Goal: Task Accomplishment & Management: Manage account settings

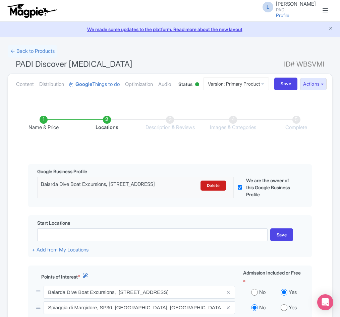
scroll to position [167, 0]
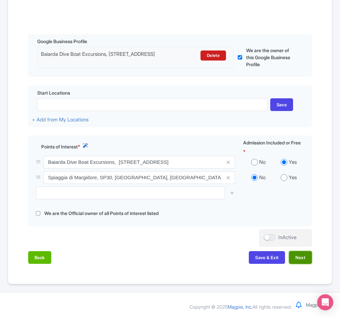
click at [302, 254] on button "Next" at bounding box center [300, 257] width 23 height 13
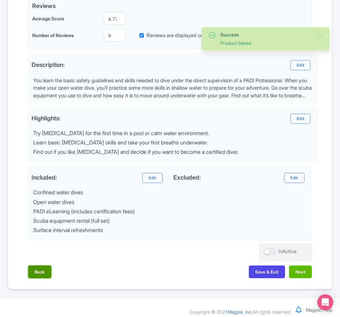
click at [42, 279] on button "Back" at bounding box center [39, 272] width 23 height 13
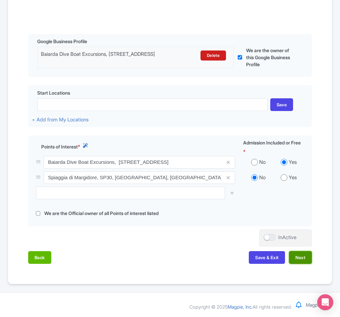
click at [301, 257] on button "Next" at bounding box center [300, 257] width 23 height 13
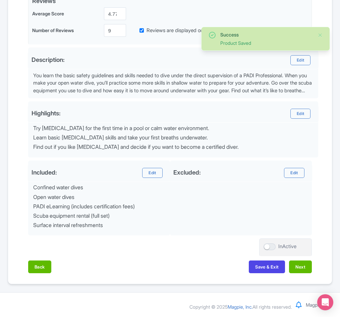
scroll to position [201, 0]
click at [301, 267] on button "Next" at bounding box center [300, 267] width 23 height 13
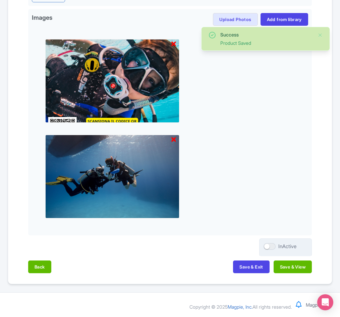
scroll to position [265, 0]
click at [300, 267] on button "Save & View" at bounding box center [292, 267] width 38 height 13
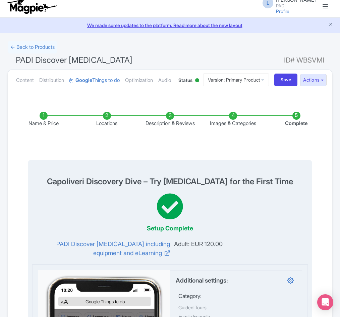
scroll to position [0, 0]
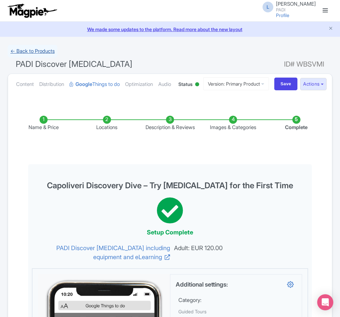
click at [33, 47] on link "← Back to Products" at bounding box center [33, 51] width 50 height 13
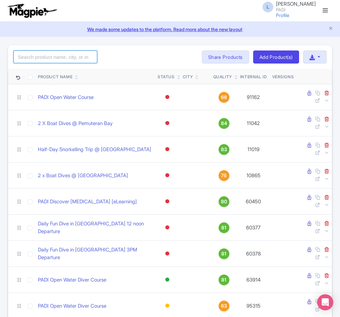
click at [41, 60] on input "search" at bounding box center [55, 57] width 84 height 13
type input "18505"
click button "Search" at bounding box center [0, 0] width 0 height 0
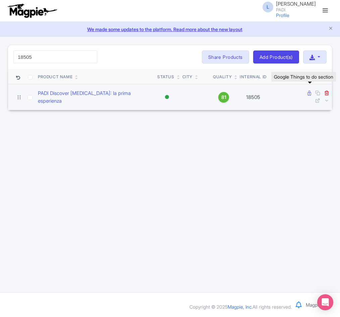
click at [308, 94] on icon at bounding box center [309, 93] width 4 height 5
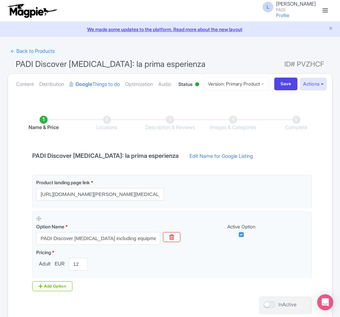
scroll to position [86, 0]
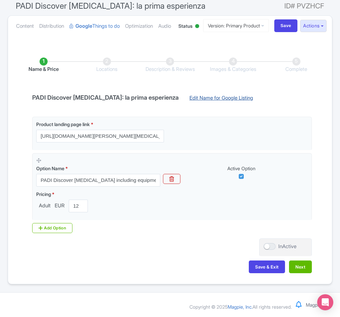
click at [208, 96] on link "Edit Name for Google Listing" at bounding box center [221, 99] width 77 height 11
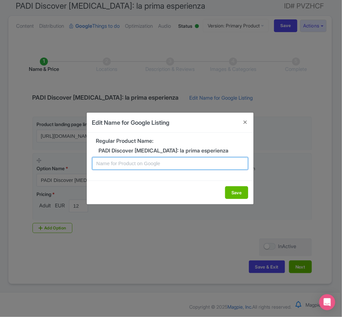
click at [156, 162] on input "text" at bounding box center [170, 163] width 156 height 13
paste input "Elba Scuba Discovery – Beginner-Friendly Introductory Dive"
type input "Elba Scuba Discovery – Beginner-Friendly Introductory Dive"
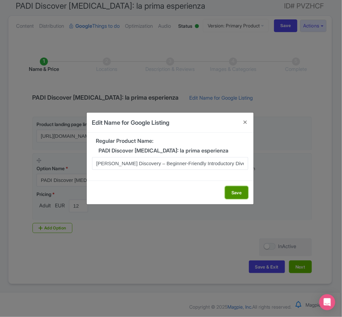
click at [238, 194] on button "Save" at bounding box center [236, 193] width 23 height 13
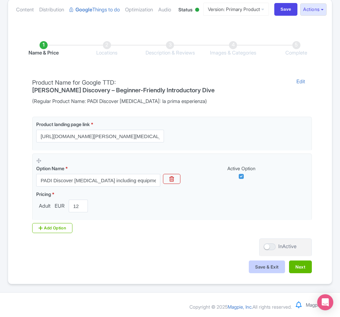
scroll to position [102, 0]
click at [304, 266] on button "Next" at bounding box center [300, 267] width 23 height 13
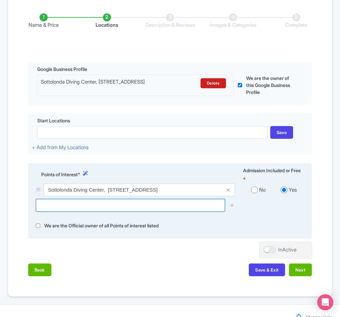
click at [81, 212] on input "text" at bounding box center [130, 205] width 189 height 13
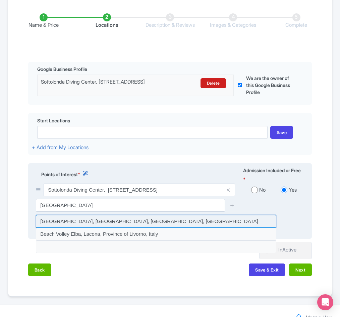
click at [89, 228] on input at bounding box center [156, 221] width 240 height 13
type input "Lacona Beach, Lacona, Province of Livorno, Italy"
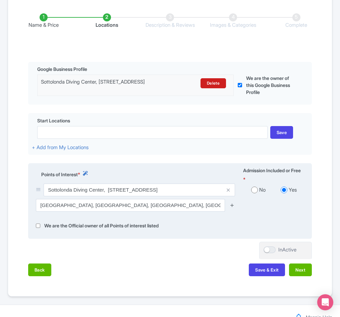
click at [232, 208] on icon at bounding box center [231, 205] width 5 height 5
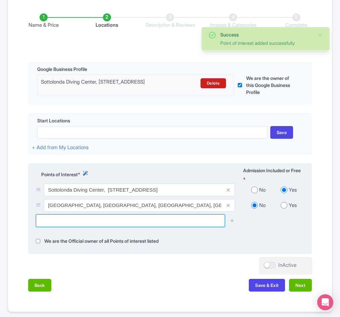
click at [100, 227] on input "text" at bounding box center [130, 221] width 189 height 13
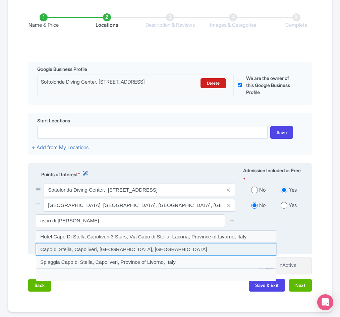
click at [54, 256] on input at bounding box center [156, 249] width 240 height 13
type input "Capo di Stella, Capoliveri, Province of Livorno, Italy"
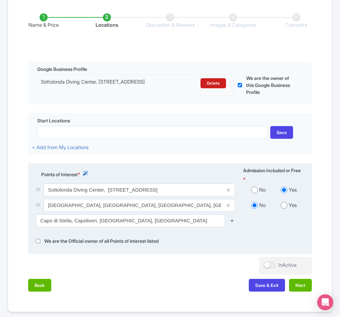
click at [232, 223] on icon at bounding box center [231, 220] width 5 height 5
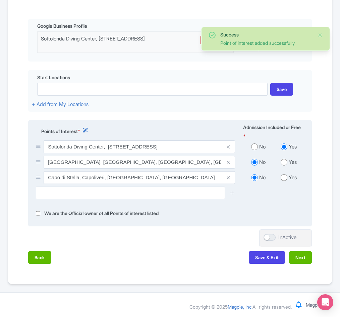
scroll to position [183, 0]
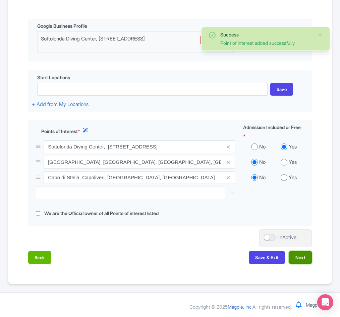
click at [303, 255] on button "Next" at bounding box center [300, 257] width 23 height 13
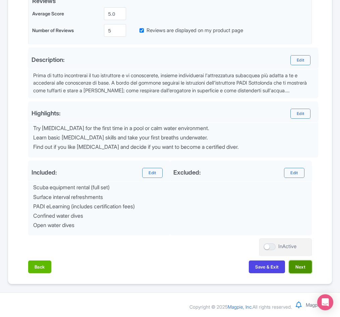
click at [302, 274] on button "Next" at bounding box center [300, 267] width 23 height 13
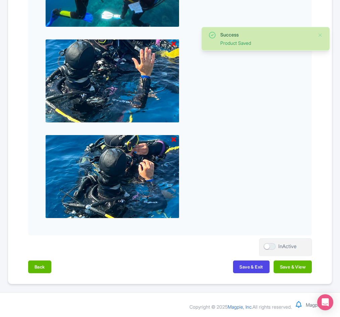
scroll to position [840, 0]
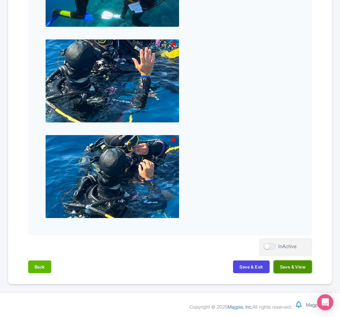
click at [304, 268] on button "Save & View" at bounding box center [292, 267] width 38 height 13
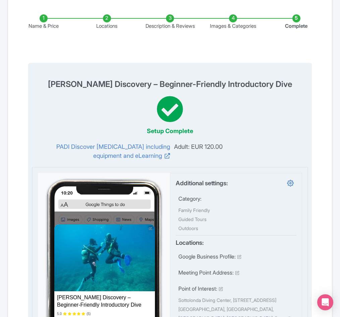
scroll to position [0, 0]
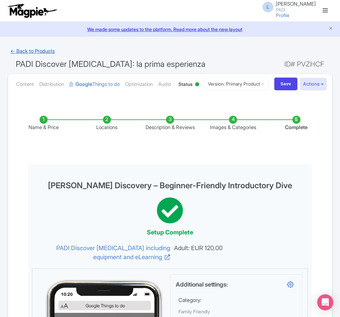
click at [24, 52] on link "← Back to Products" at bounding box center [33, 51] width 50 height 13
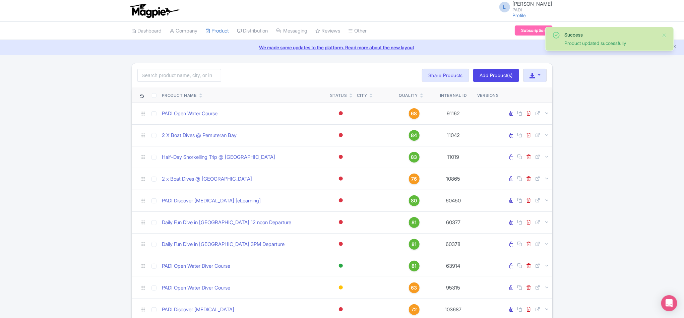
click at [150, 30] on link "Dashboard" at bounding box center [147, 31] width 30 height 18
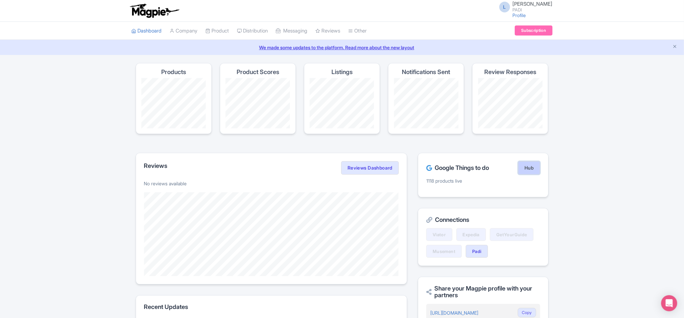
click at [525, 169] on link "Hub" at bounding box center [529, 167] width 22 height 13
click at [478, 253] on link "Padi" at bounding box center [476, 251] width 22 height 13
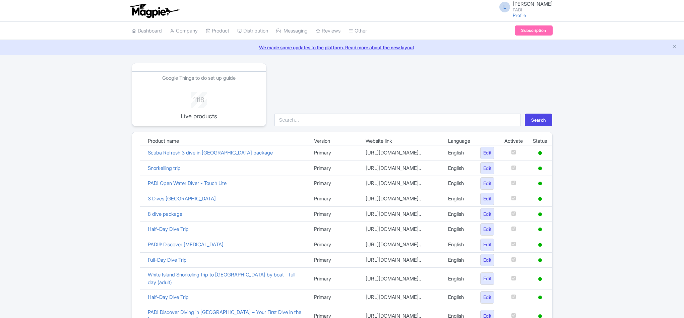
scroll to position [429, 0]
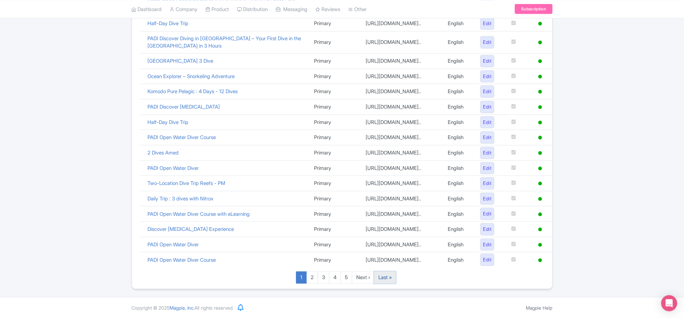
click at [386, 279] on link "Last »" at bounding box center [385, 277] width 22 height 12
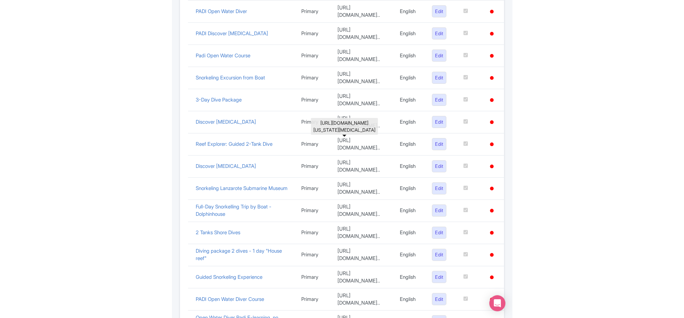
scroll to position [105, 0]
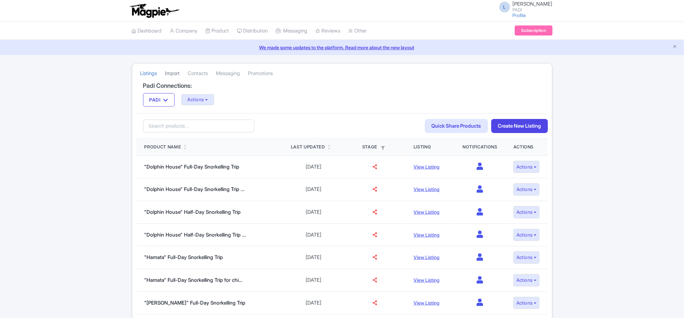
click at [171, 73] on link "Import" at bounding box center [172, 73] width 15 height 18
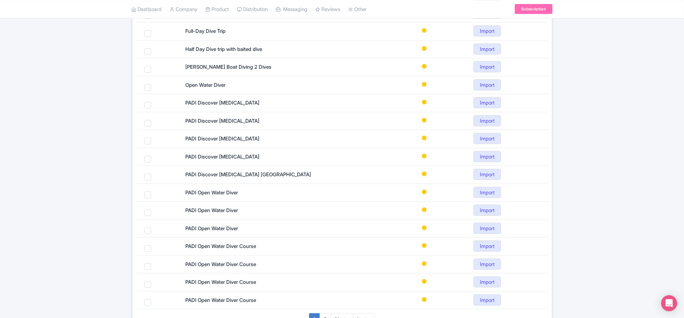
scroll to position [256, 0]
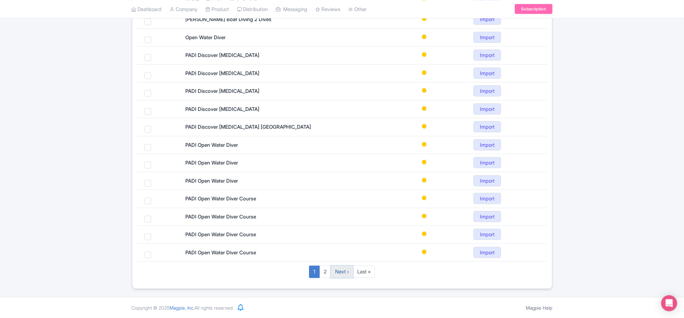
click at [343, 272] on link "Next ›" at bounding box center [342, 272] width 22 height 12
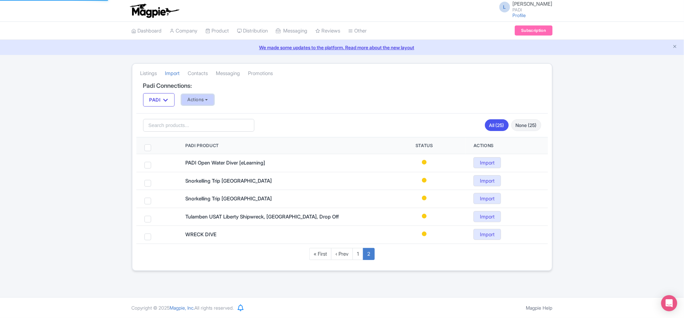
click at [201, 97] on button "Actions" at bounding box center [197, 99] width 33 height 11
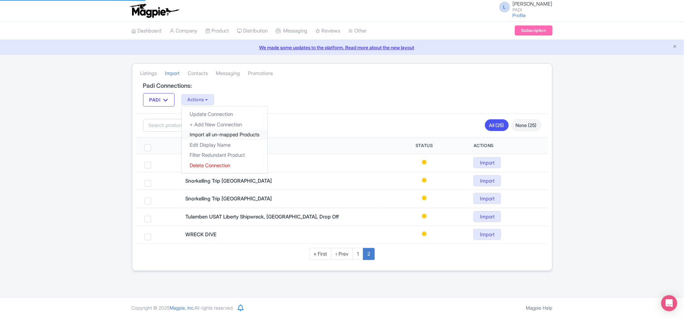
click at [206, 135] on link "Import all un-mapped Products" at bounding box center [225, 135] width 86 height 10
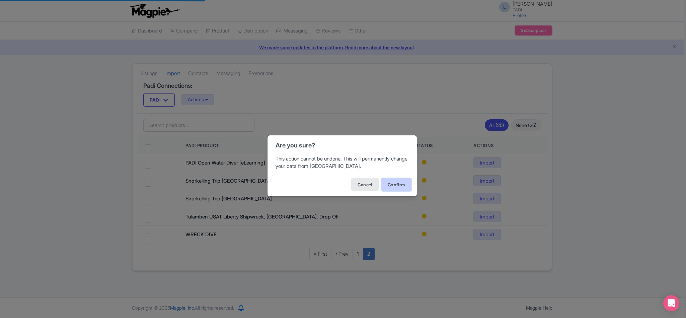
click at [388, 182] on button "Confirm" at bounding box center [396, 184] width 30 height 13
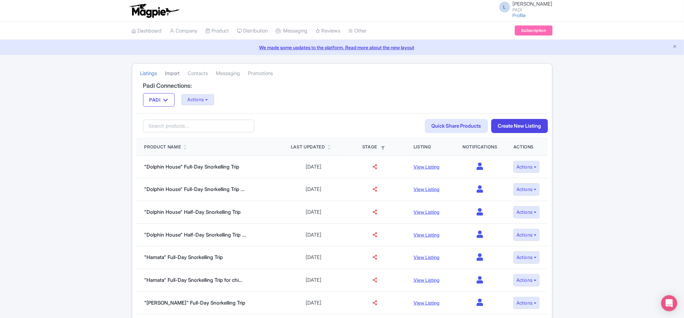
click at [176, 71] on link "Import" at bounding box center [172, 73] width 15 height 18
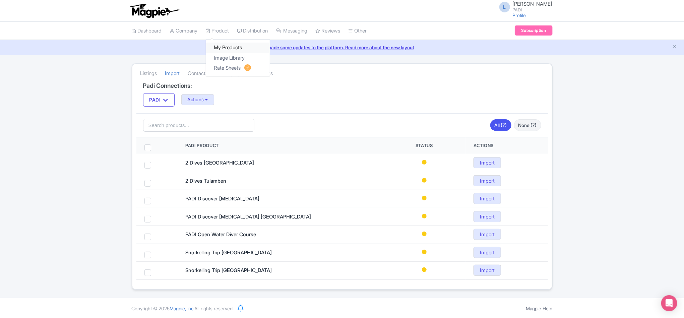
click at [220, 48] on link "My Products" at bounding box center [238, 48] width 64 height 10
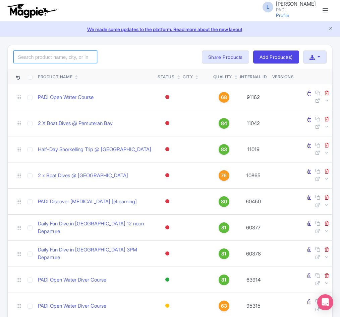
click at [46, 58] on input "search" at bounding box center [55, 57] width 84 height 13
paste input "109140"
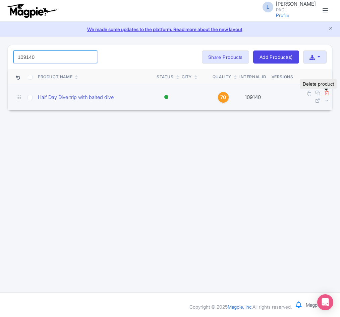
type input "109140"
click at [327, 92] on icon at bounding box center [326, 92] width 5 height 5
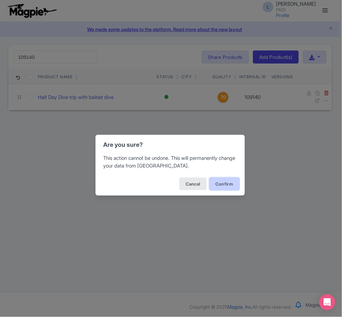
click at [222, 185] on button "Confirm" at bounding box center [224, 184] width 30 height 13
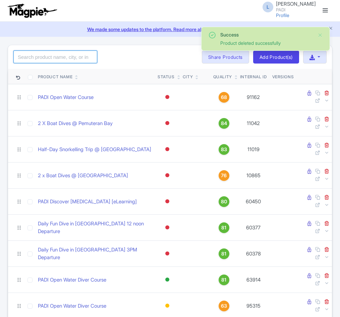
drag, startPoint x: 0, startPoint y: 0, endPoint x: 48, endPoint y: 60, distance: 76.8
click at [48, 60] on input "search" at bounding box center [55, 57] width 84 height 13
paste input "98246"
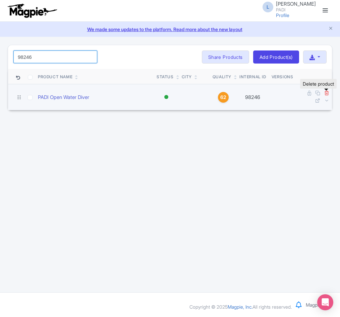
type input "98246"
click at [328, 94] on icon at bounding box center [326, 92] width 5 height 5
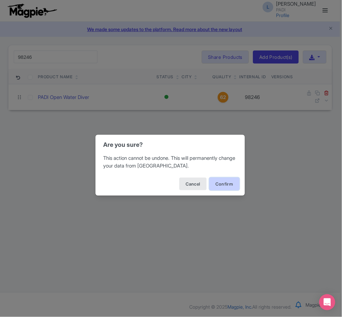
click at [227, 186] on button "Confirm" at bounding box center [224, 184] width 30 height 13
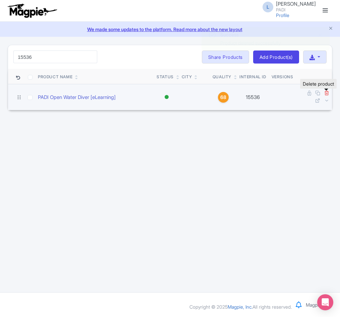
type input "15536"
click at [328, 93] on icon at bounding box center [326, 92] width 5 height 5
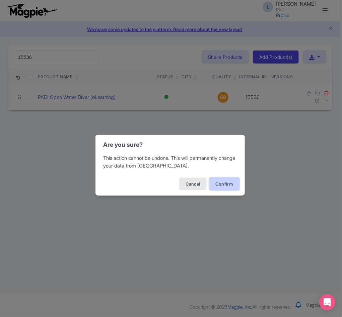
click at [233, 184] on button "Confirm" at bounding box center [224, 184] width 30 height 13
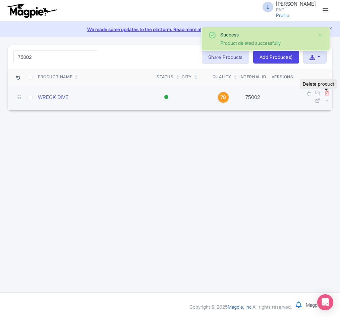
type input "75002"
click at [326, 94] on icon at bounding box center [326, 92] width 5 height 5
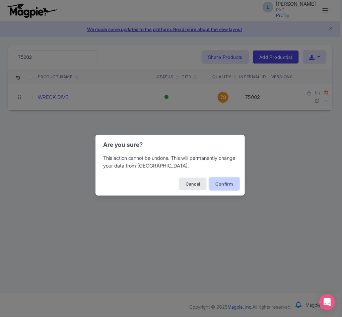
click at [226, 181] on button "Confirm" at bounding box center [224, 184] width 30 height 13
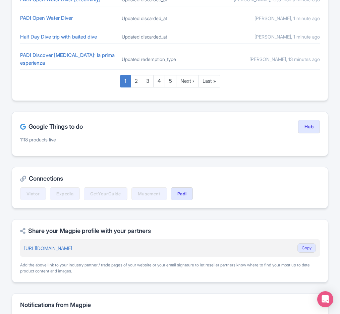
scroll to position [452, 0]
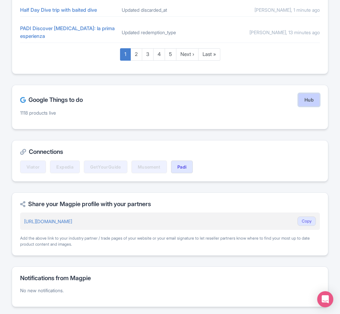
click at [310, 103] on link "Hub" at bounding box center [309, 99] width 22 height 13
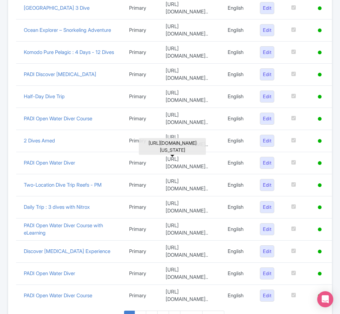
scroll to position [448, 0]
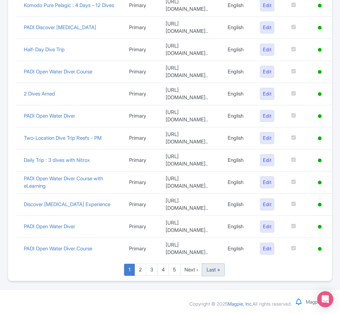
click at [213, 267] on link "Last »" at bounding box center [213, 270] width 22 height 12
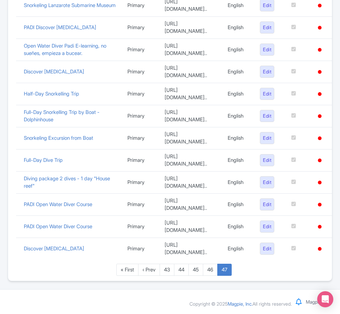
scroll to position [166, 0]
click at [209, 271] on link "46" at bounding box center [210, 270] width 15 height 12
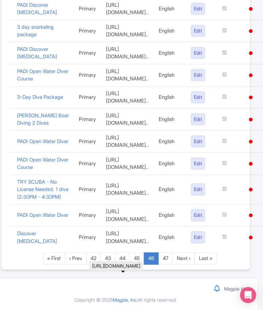
scroll to position [742, 25]
click at [172, 265] on link "Next ›" at bounding box center [183, 258] width 22 height 12
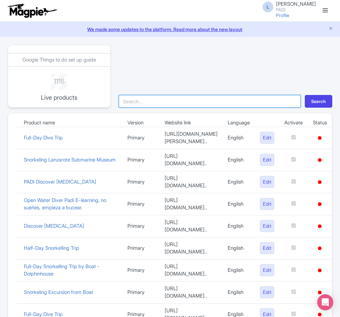
click at [173, 100] on input "search" at bounding box center [210, 101] width 182 height 13
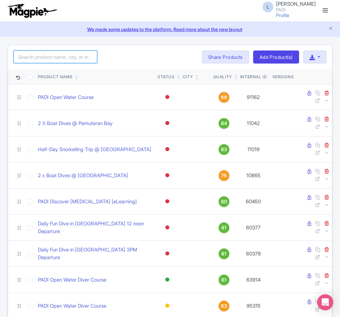
click at [52, 59] on input "search" at bounding box center [55, 57] width 84 height 13
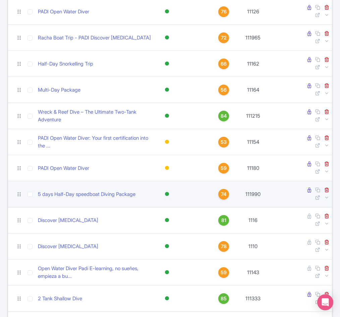
scroll to position [301, 0]
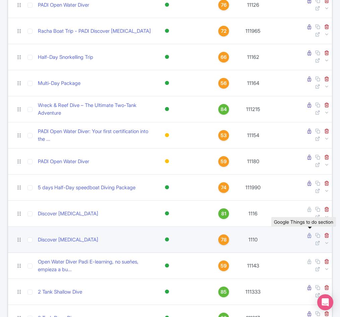
type input "1110"
click at [308, 238] on icon at bounding box center [309, 235] width 4 height 5
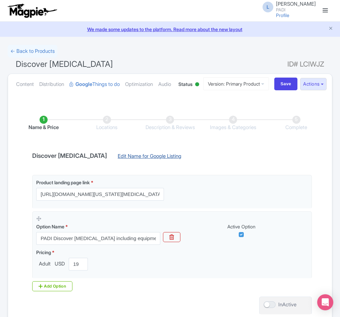
click at [139, 163] on link "Edit Name for Google Listing" at bounding box center [149, 158] width 77 height 11
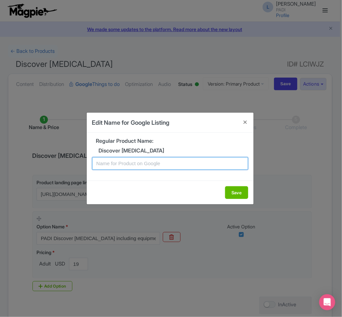
click at [135, 160] on input "text" at bounding box center [170, 163] width 156 height 13
paste input "Clearwater Discovery Dive: Introductory Scuba Adventure for New Divers"
type input "Clearwater Discovery Dive: Introductory Scuba Adventure for New Divers"
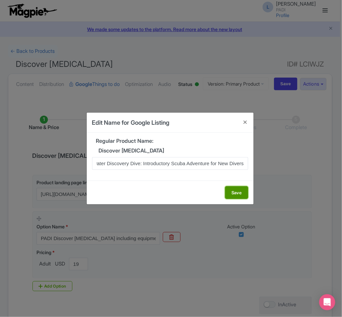
click at [242, 193] on button "Save" at bounding box center [236, 193] width 23 height 13
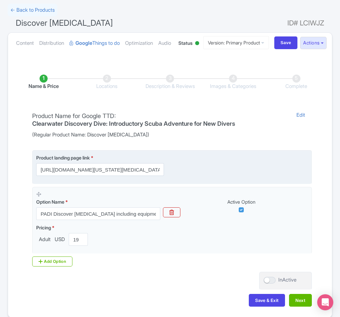
scroll to position [102, 0]
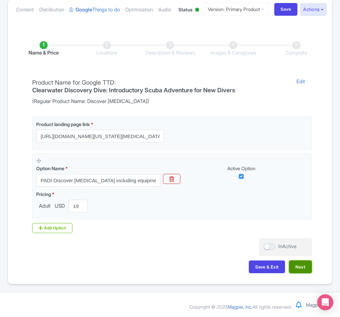
click at [300, 267] on button "Next" at bounding box center [300, 267] width 23 height 13
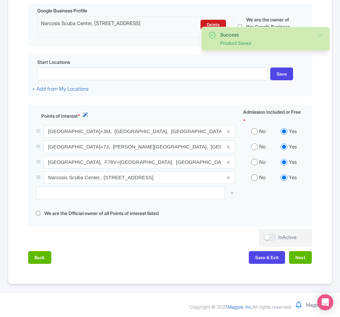
scroll to position [198, 0]
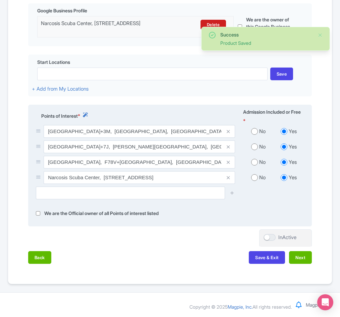
click at [251, 163] on input "radio" at bounding box center [254, 162] width 7 height 7
radio input "true"
click at [254, 146] on input "radio" at bounding box center [254, 147] width 7 height 7
radio input "true"
click at [255, 132] on input "radio" at bounding box center [254, 131] width 7 height 7
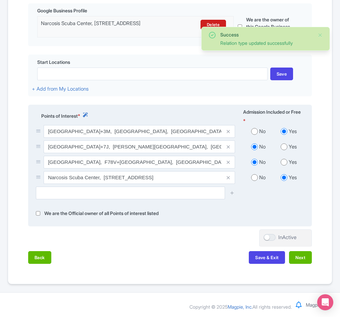
radio input "true"
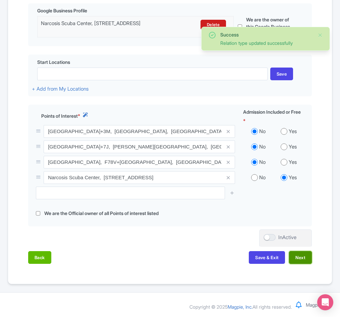
click at [296, 258] on button "Next" at bounding box center [300, 257] width 23 height 13
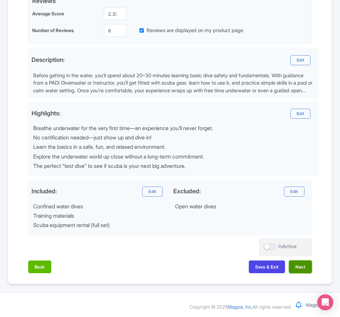
click at [299, 270] on button "Next" at bounding box center [300, 267] width 23 height 13
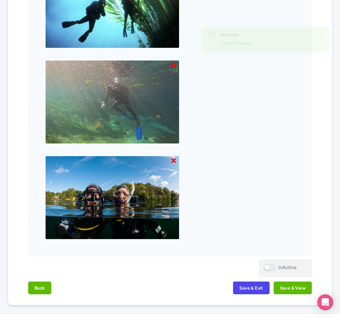
scroll to position [648, 0]
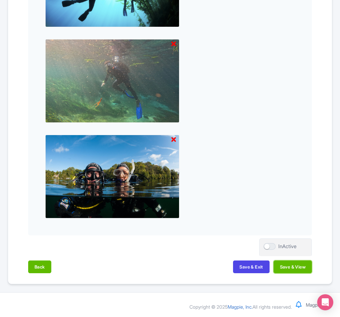
click at [299, 270] on button "Save & View" at bounding box center [292, 267] width 38 height 13
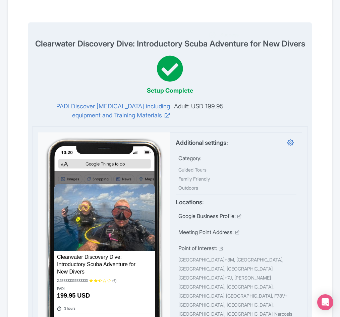
scroll to position [0, 0]
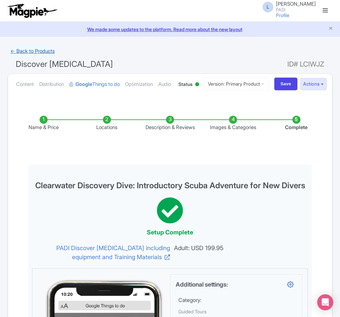
click at [27, 53] on link "← Back to Products" at bounding box center [33, 51] width 50 height 13
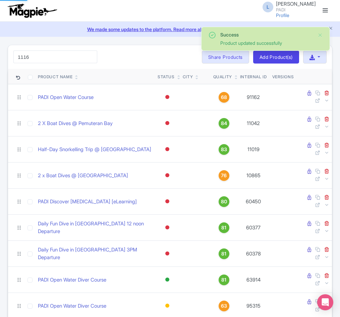
type input "1116"
click button "Search" at bounding box center [0, 0] width 0 height 0
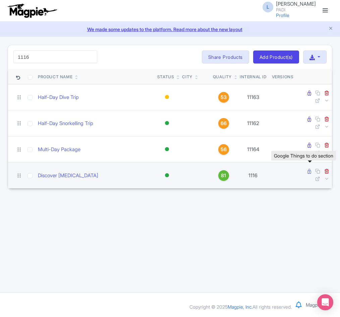
click at [308, 174] on icon at bounding box center [309, 171] width 4 height 5
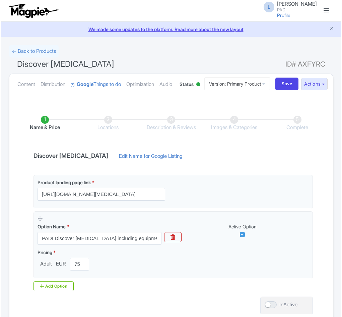
scroll to position [86, 0]
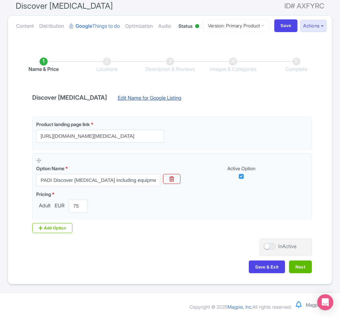
click at [143, 97] on link "Edit Name for Google Listing" at bounding box center [149, 99] width 77 height 11
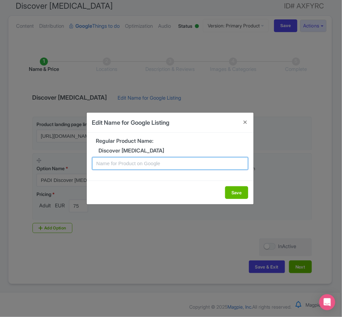
click at [116, 168] on input "text" at bounding box center [170, 163] width 156 height 13
paste input "Lanzarote Discovery Dive: Introductory Scuba Adventure for New Divers"
type input "Lanzarote Discovery Dive: Introductory Scuba Adventure for New Divers"
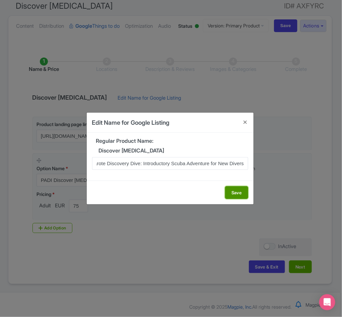
click at [238, 192] on button "Save" at bounding box center [236, 193] width 23 height 13
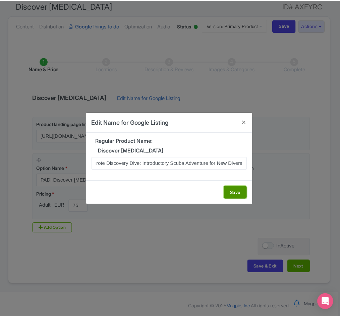
scroll to position [0, 0]
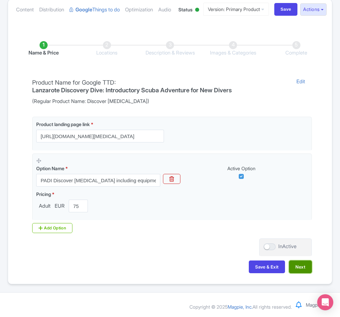
click at [297, 274] on button "Next" at bounding box center [300, 267] width 23 height 13
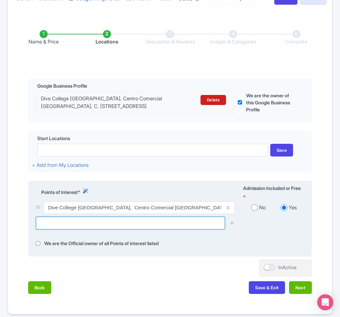
click at [83, 230] on input "text" at bounding box center [130, 223] width 189 height 13
paste input "Playa de Montaña Roja"
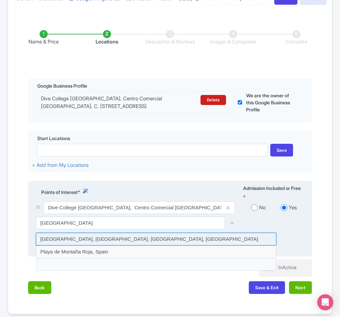
click at [105, 246] on input at bounding box center [156, 239] width 240 height 13
type input "Playa de Montaña Roja, Av. 7 Islas Canarias, Spain"
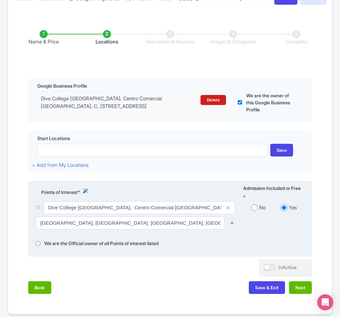
click at [230, 226] on icon at bounding box center [231, 223] width 5 height 5
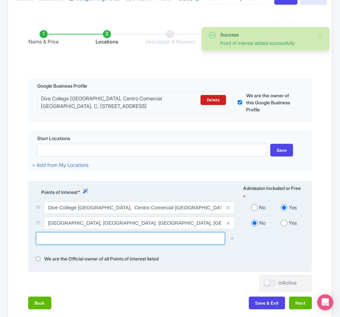
click at [141, 245] on input "text" at bounding box center [130, 238] width 189 height 13
paste input "Playa de la Montana Roja Cove"
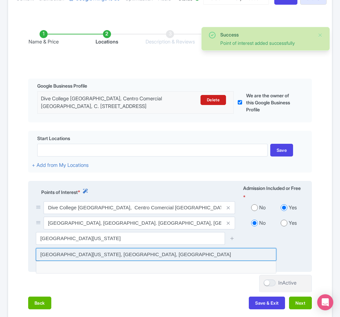
click at [133, 261] on input at bounding box center [156, 254] width 240 height 13
type input "Playa de la Montana Roja Cove, Playa Blanca, Spain"
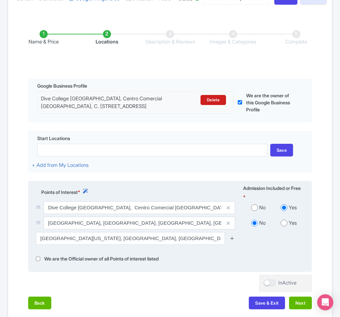
click at [231, 241] on icon at bounding box center [231, 238] width 5 height 5
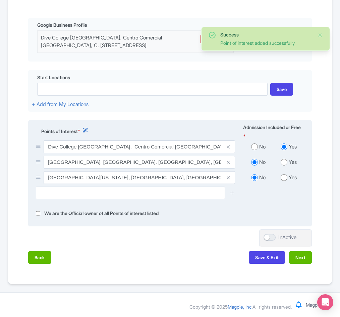
scroll to position [183, 0]
click at [309, 257] on button "Next" at bounding box center [300, 257] width 23 height 13
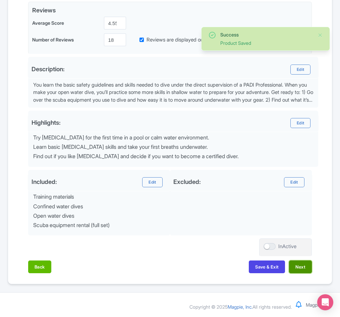
click at [298, 274] on button "Next" at bounding box center [300, 267] width 23 height 13
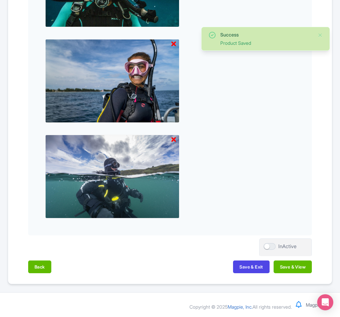
scroll to position [648, 0]
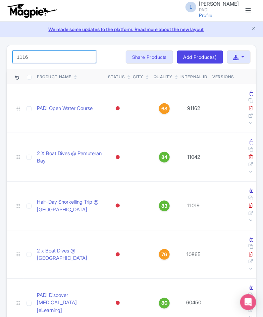
drag, startPoint x: 56, startPoint y: 56, endPoint x: -68, endPoint y: 43, distance: 124.5
click at [0, 43] on html "L [PERSON_NAME] PADI Profile Users Settings Sign out Dashboard Company Product …" at bounding box center [131, 158] width 263 height 317
paste input "63117"
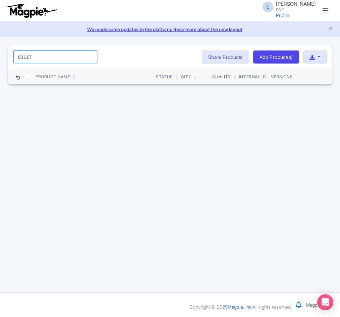
drag, startPoint x: 47, startPoint y: 61, endPoint x: -35, endPoint y: 55, distance: 81.9
click at [0, 55] on html "L [PERSON_NAME] PADI Profile Users Settings Sign out Dashboard Company Product …" at bounding box center [170, 158] width 340 height 317
paste input "73039"
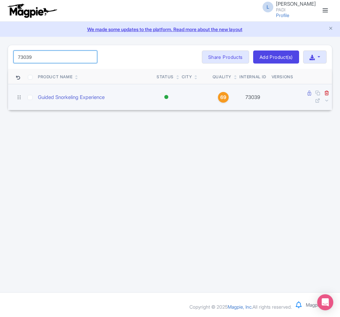
type input "73039"
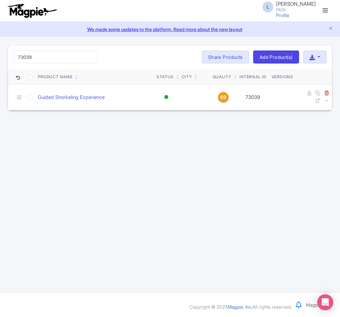
click at [309, 84] on div at bounding box center [309, 83] width 4 height 2
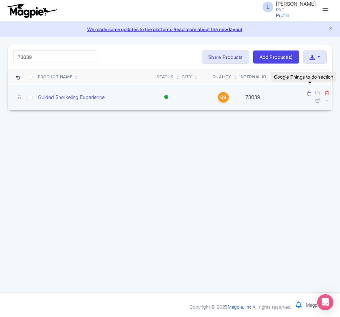
click at [310, 94] on icon at bounding box center [309, 93] width 4 height 5
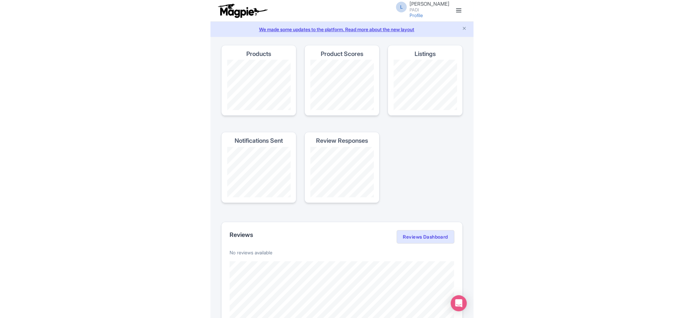
scroll to position [50, 0]
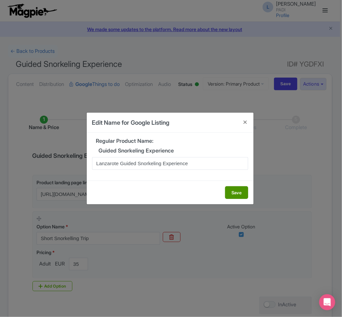
type input "Lanzarote Guided Snorkeling Experience"
click at [231, 192] on button "Save" at bounding box center [236, 193] width 23 height 13
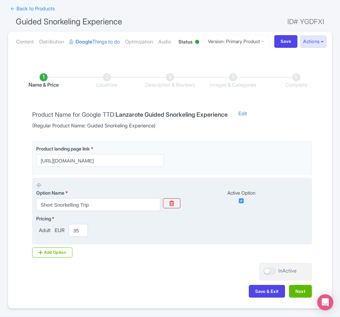
scroll to position [94, 0]
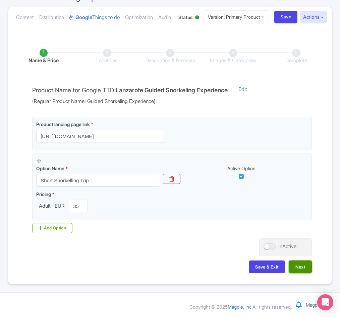
click at [299, 269] on button "Next" at bounding box center [300, 267] width 23 height 13
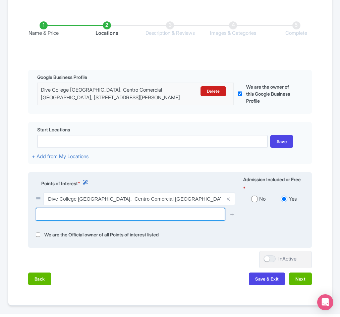
click at [78, 221] on input "text" at bounding box center [130, 214] width 189 height 13
paste input "Museo Atlántico Lanzarote"
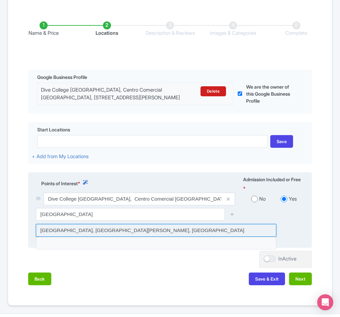
click at [78, 237] on input at bounding box center [156, 230] width 240 height 13
type input "Museo Atlántico Lanzarote, Playa Blanca, Spain"
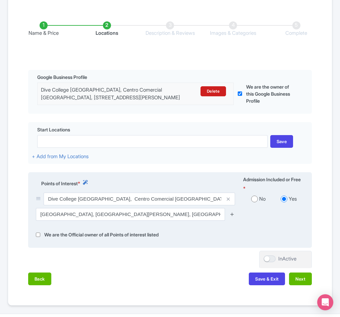
click at [231, 217] on icon at bounding box center [231, 214] width 5 height 5
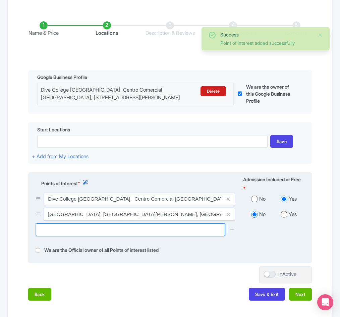
click at [96, 236] on input "text" at bounding box center [130, 230] width 189 height 13
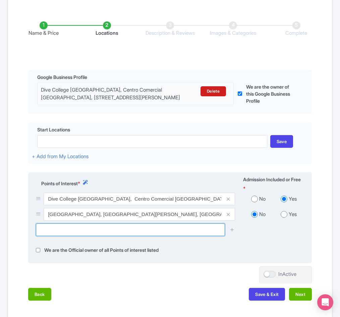
paste input "Playa Flamingo Cove"
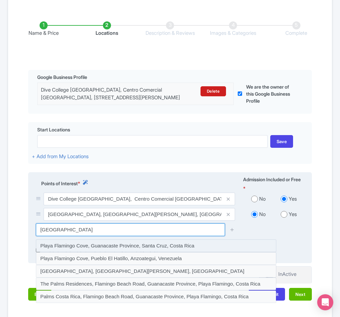
scroll to position [145, 0]
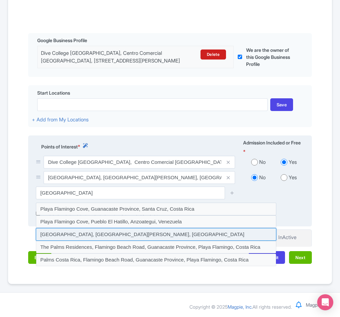
click at [74, 241] on input at bounding box center [156, 234] width 240 height 13
type input "Playa Flamingo Cove, Playa Blanca, Spain"
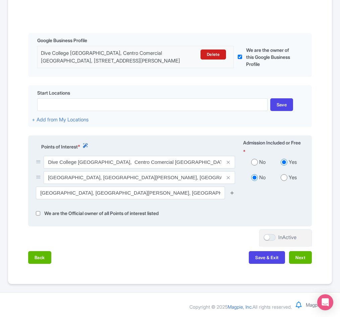
click at [230, 196] on icon at bounding box center [231, 193] width 5 height 5
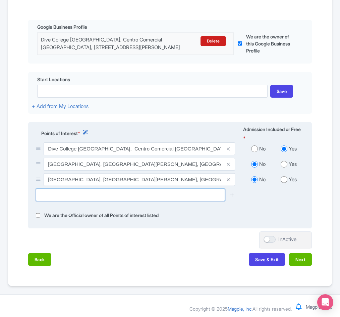
click at [95, 202] on input "text" at bounding box center [130, 195] width 189 height 13
paste input "Playa de la Montana Roja Cove"
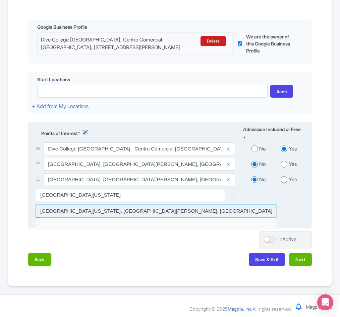
click at [65, 218] on input at bounding box center [156, 211] width 240 height 13
type input "Playa de la Montana Roja Cove, Playa Blanca, Spain"
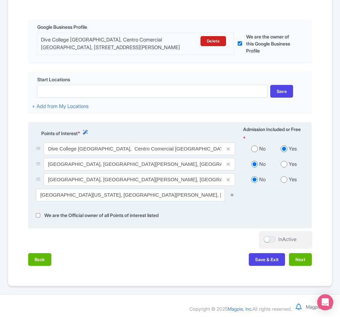
click at [230, 198] on icon at bounding box center [231, 195] width 5 height 5
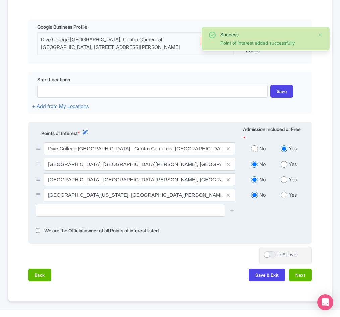
scroll to position [195, 0]
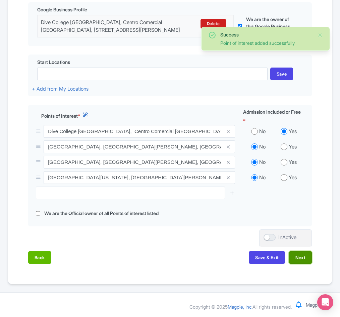
click at [299, 259] on button "Next" at bounding box center [300, 257] width 23 height 13
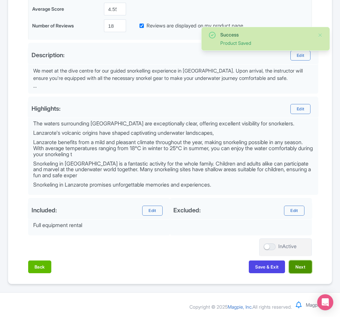
click at [300, 274] on button "Next" at bounding box center [300, 267] width 23 height 13
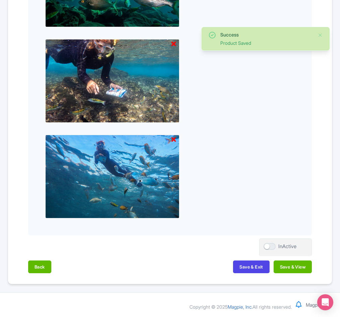
scroll to position [456, 0]
click at [294, 268] on button "Save & View" at bounding box center [292, 267] width 38 height 13
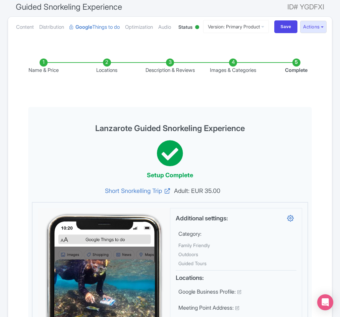
scroll to position [0, 0]
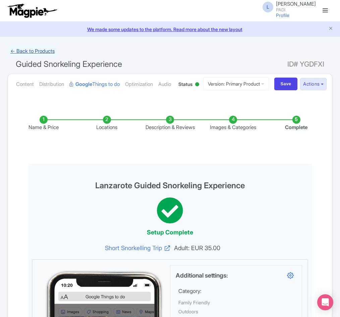
click at [42, 49] on link "← Back to Products" at bounding box center [33, 51] width 50 height 13
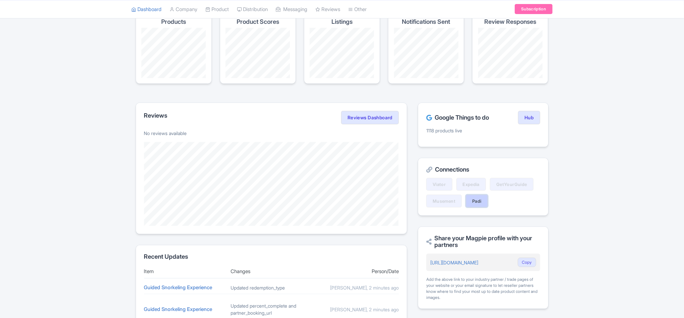
scroll to position [50, 0]
click at [477, 201] on link "Padi" at bounding box center [476, 201] width 22 height 13
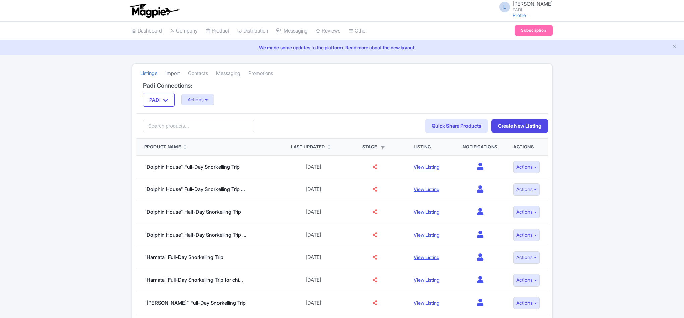
click at [175, 73] on link "Import" at bounding box center [172, 73] width 15 height 18
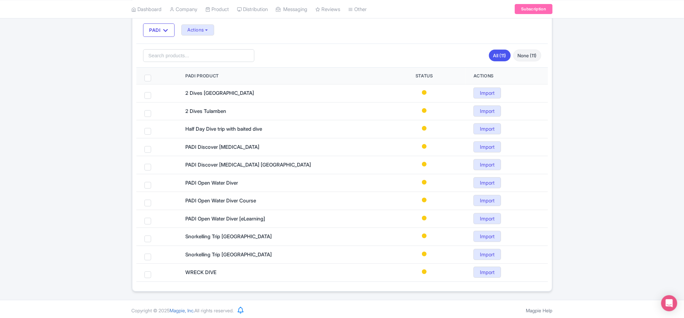
scroll to position [76, 0]
